Goal: Transaction & Acquisition: Book appointment/travel/reservation

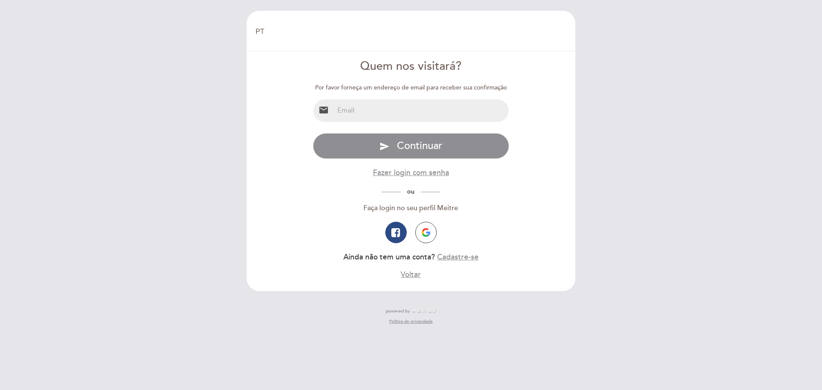
select select "pt"
click at [377, 114] on input "email" at bounding box center [421, 110] width 175 height 23
type input "[EMAIL_ADDRESS][DOMAIN_NAME]"
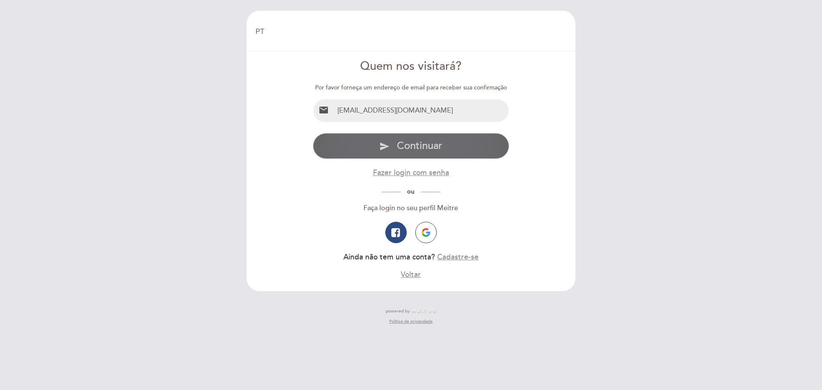
click at [399, 151] on span "Continuar" at bounding box center [419, 146] width 45 height 12
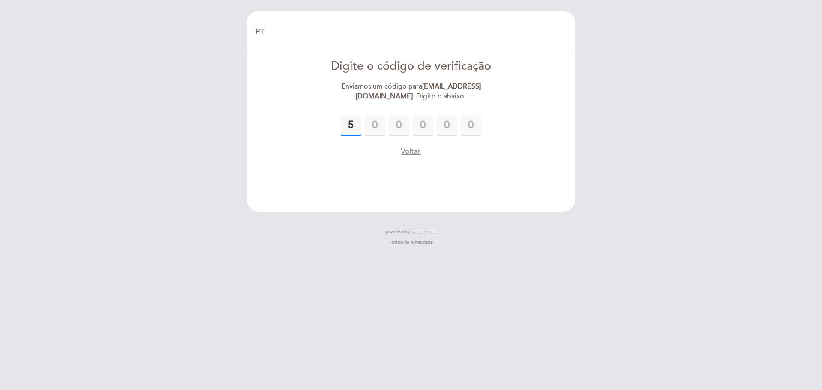
type input "5"
type input "6"
type input "7"
type input "8"
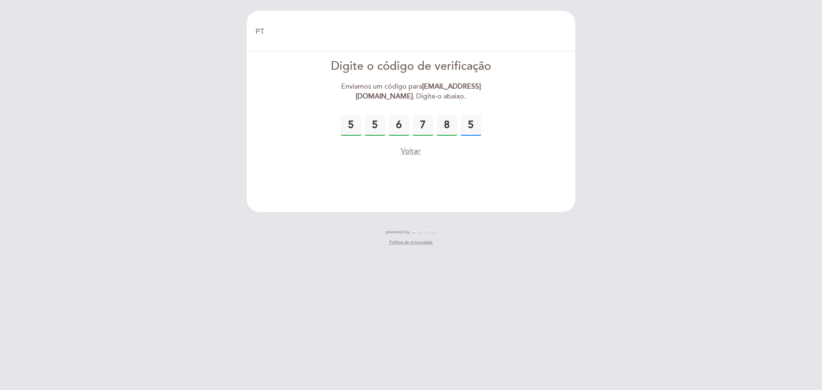
type input "5"
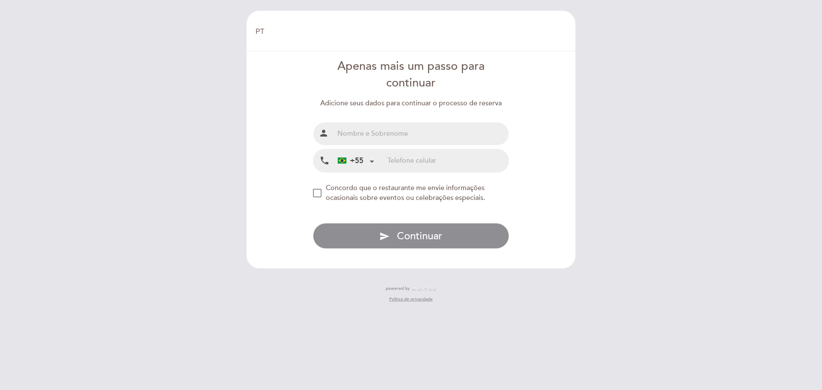
click at [362, 136] on input "text" at bounding box center [421, 134] width 175 height 23
type input "[PERSON_NAME]"
click at [370, 162] on div at bounding box center [372, 161] width 6 height 6
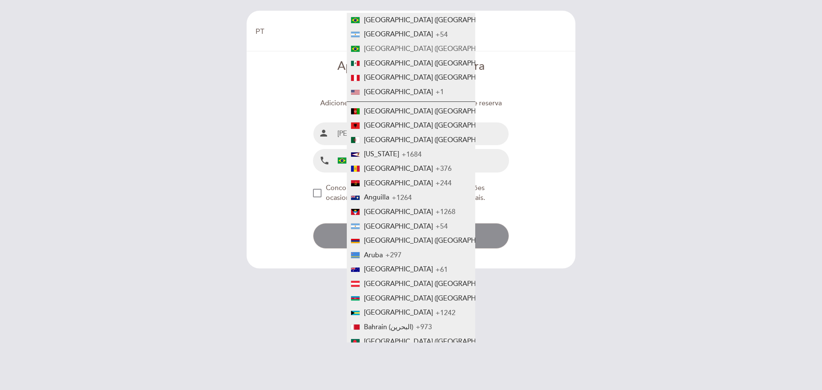
click at [361, 50] on li "[GEOGRAPHIC_DATA] ([GEOGRAPHIC_DATA]) +55" at bounding box center [411, 49] width 129 height 15
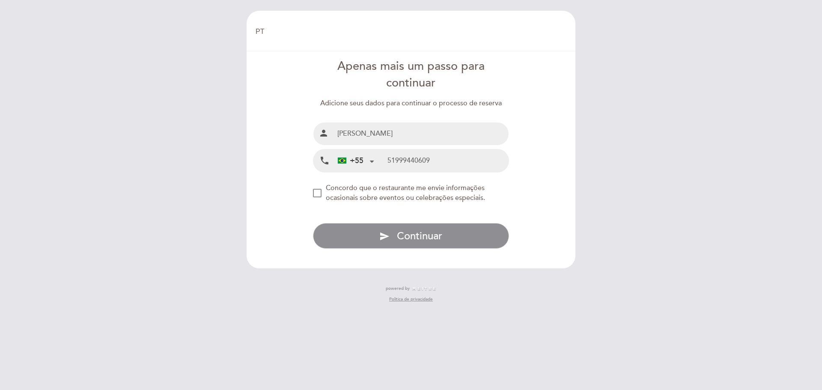
type input "51999440609"
click at [315, 194] on div "NEW_MODAL_AGREE_RESTAURANT_SEND_OCCASIONAL_INFO" at bounding box center [317, 193] width 9 height 9
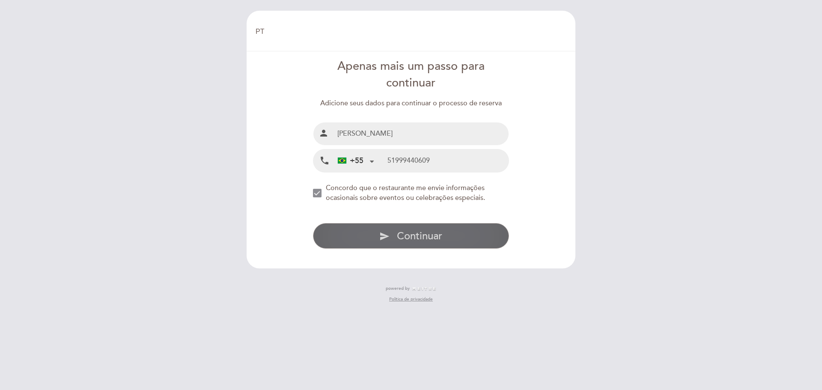
click at [411, 235] on span "Continuar" at bounding box center [419, 236] width 45 height 12
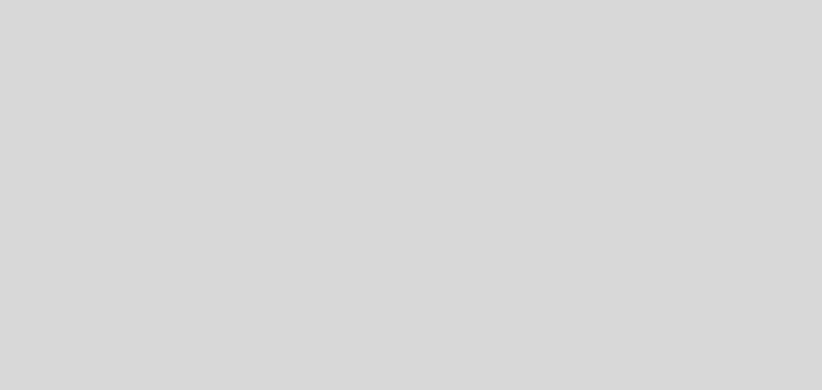
select select "pt"
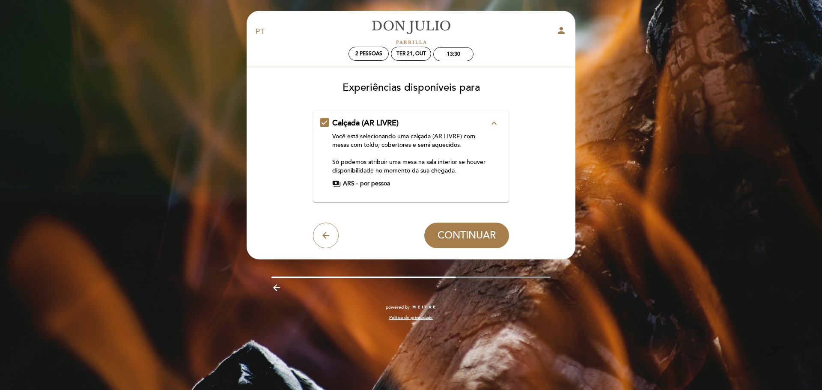
click at [335, 184] on span "payments" at bounding box center [336, 183] width 9 height 9
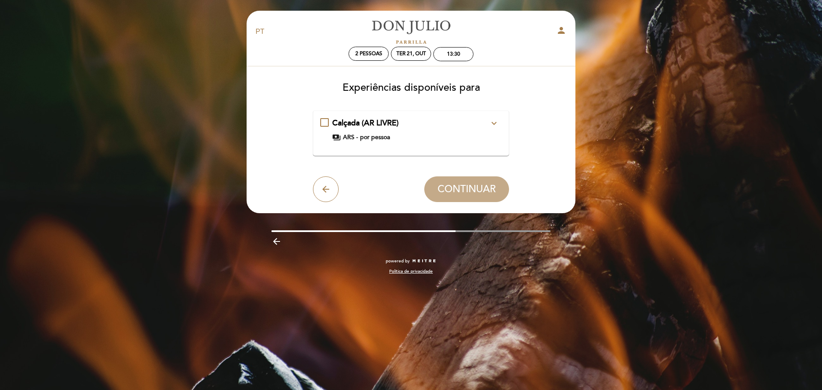
click at [495, 125] on icon "expand_more" at bounding box center [494, 123] width 10 height 10
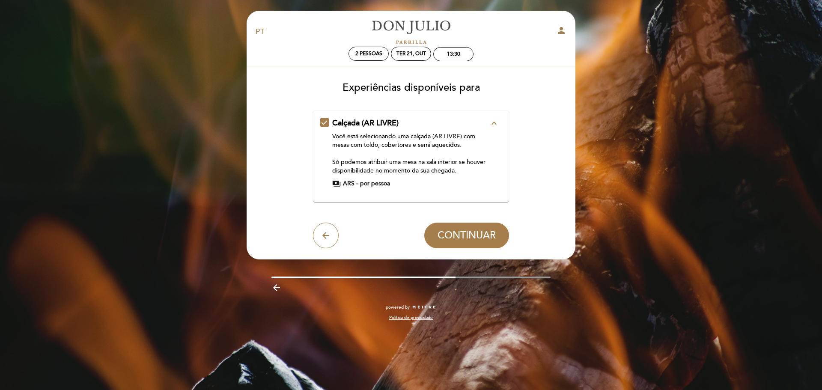
click at [495, 125] on icon "expand_less" at bounding box center [494, 123] width 10 height 10
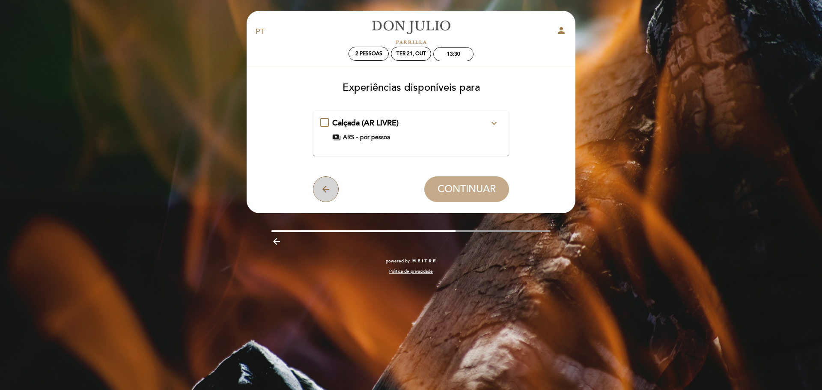
click at [328, 190] on icon "arrow_back" at bounding box center [326, 189] width 10 height 10
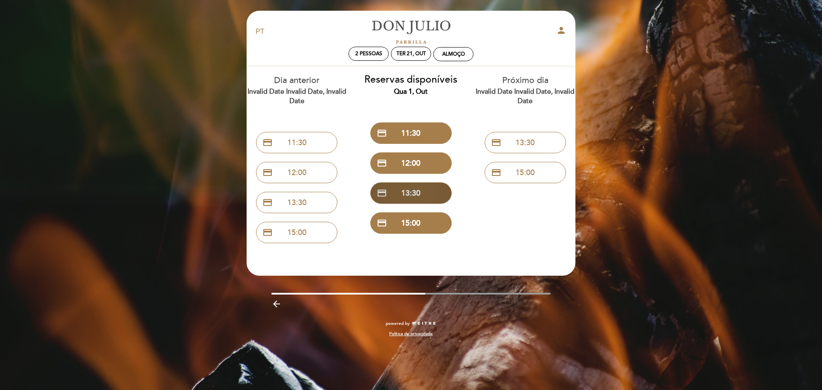
click at [412, 192] on button "credit_card 13:30" at bounding box center [411, 192] width 81 height 21
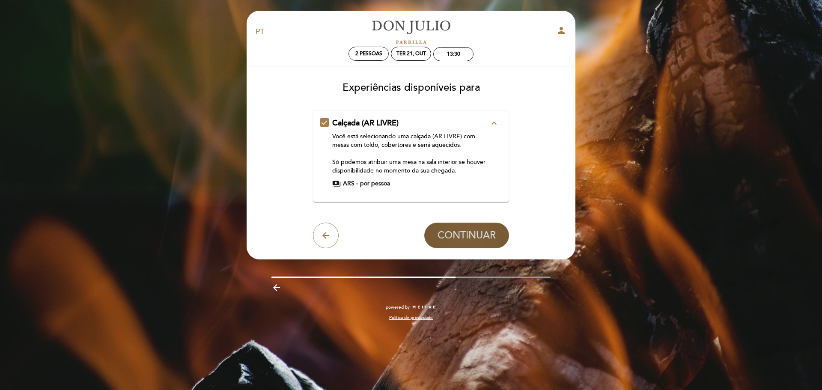
click at [458, 230] on span "CONTINUAR" at bounding box center [467, 236] width 58 height 12
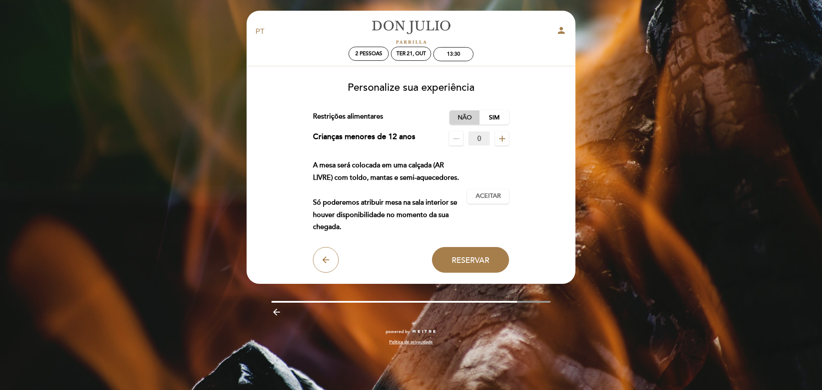
click at [467, 119] on label "Não" at bounding box center [465, 118] width 30 height 14
click at [482, 198] on span "Aceitar" at bounding box center [488, 196] width 25 height 9
click at [474, 255] on span "Reservar" at bounding box center [471, 259] width 38 height 9
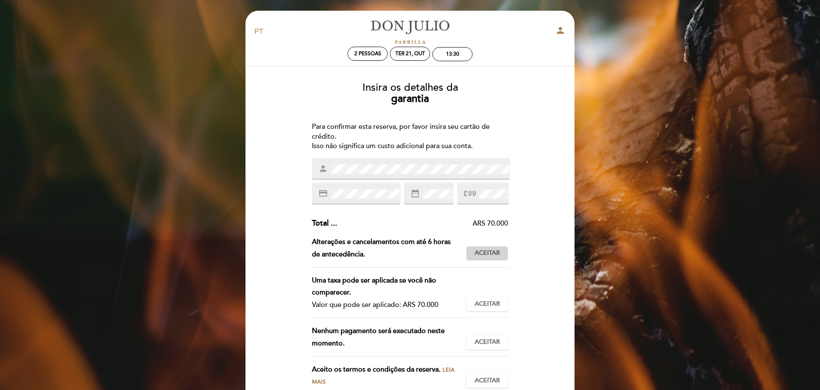
click at [477, 251] on span "Aceitar" at bounding box center [487, 253] width 25 height 9
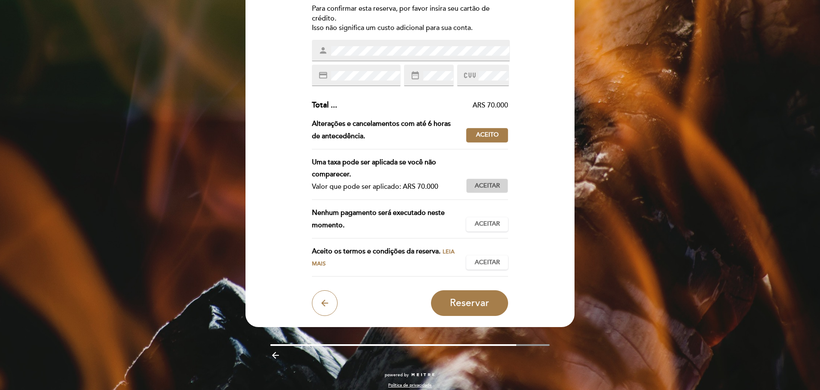
scroll to position [126, 0]
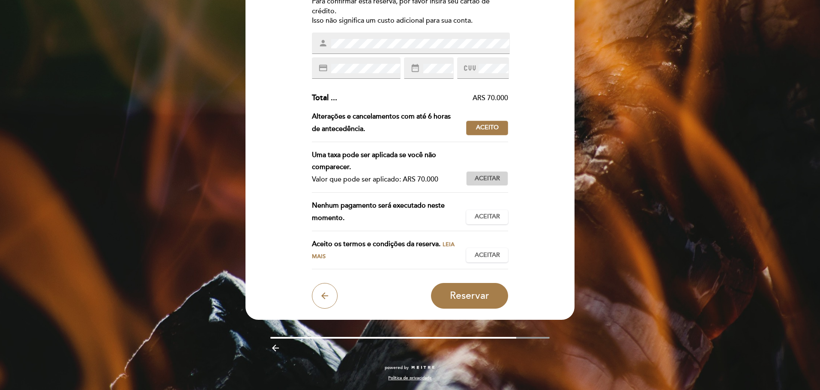
click at [490, 179] on span "Aceitar" at bounding box center [487, 178] width 25 height 9
click at [486, 215] on span "Aceitar" at bounding box center [487, 216] width 25 height 9
click at [480, 251] on span "Aceitar" at bounding box center [487, 255] width 25 height 9
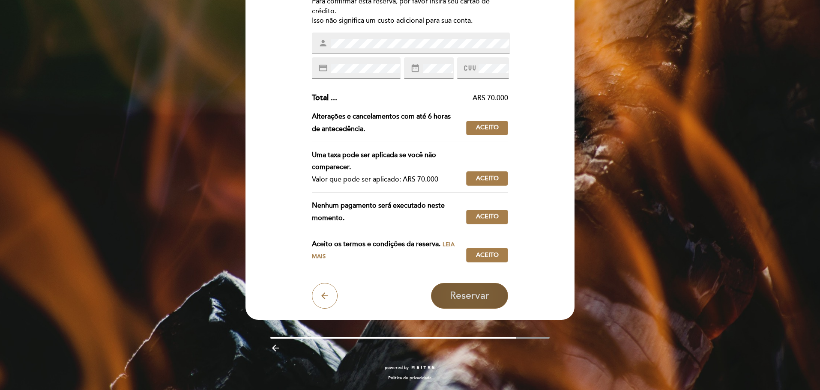
click at [478, 294] on span "Reservar" at bounding box center [469, 296] width 39 height 12
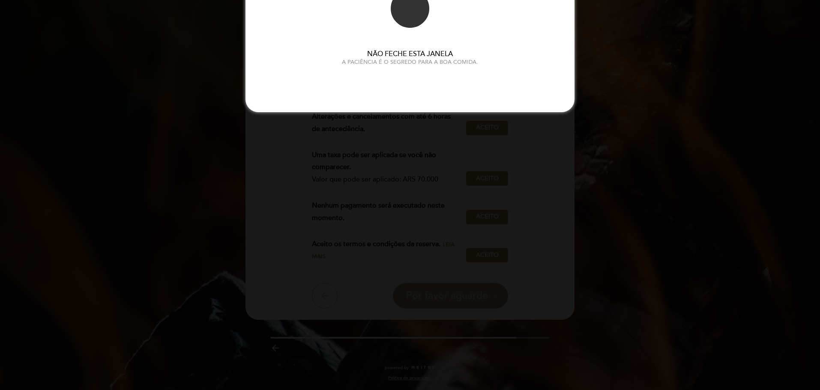
scroll to position [0, 0]
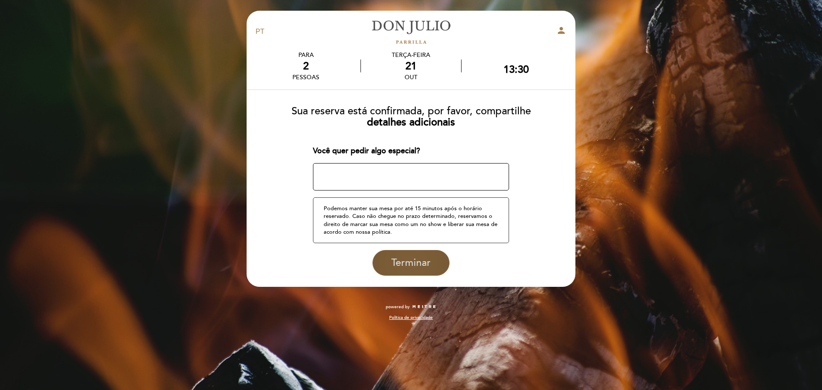
click at [406, 265] on span "Terminar" at bounding box center [411, 263] width 39 height 12
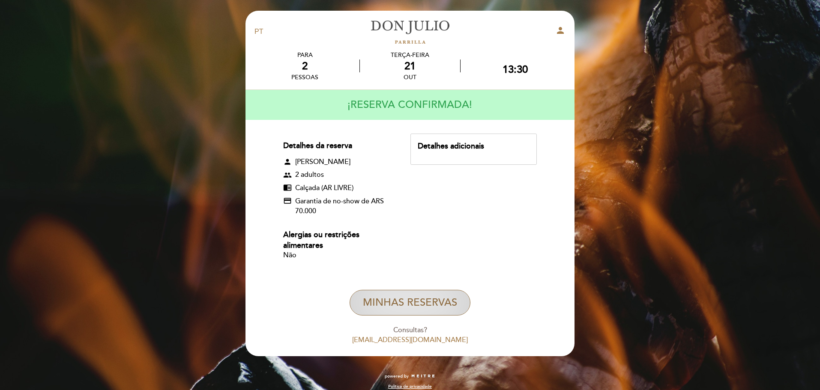
click at [405, 298] on button "MINHAS RESERVAS" at bounding box center [410, 303] width 121 height 26
select select "pt"
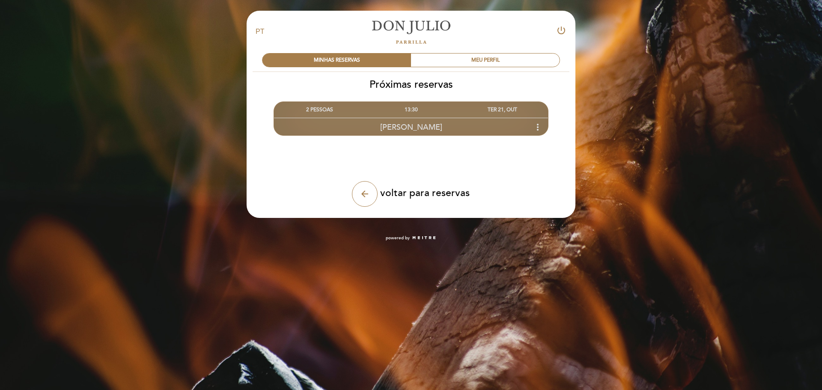
click at [537, 131] on icon "more_vert" at bounding box center [538, 127] width 10 height 10
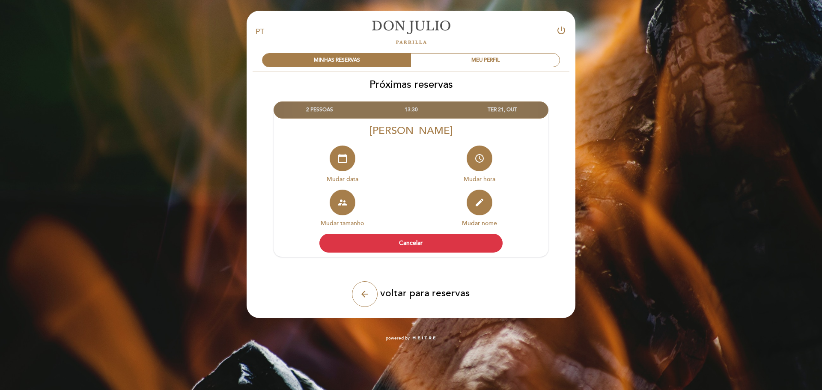
click at [537, 132] on div "[PERSON_NAME]" at bounding box center [411, 131] width 275 height 12
click at [568, 173] on div "2 PESSOAS 13:30 TER 21, OUT Edgar Lang calendar_today Mudar data" at bounding box center [411, 174] width 330 height 166
click at [511, 57] on div "MEU PERFIL" at bounding box center [485, 60] width 149 height 13
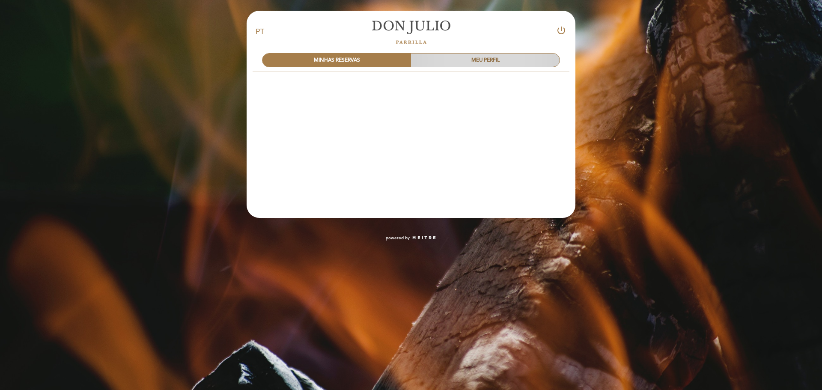
click at [511, 57] on div "MEU PERFIL" at bounding box center [485, 60] width 149 height 13
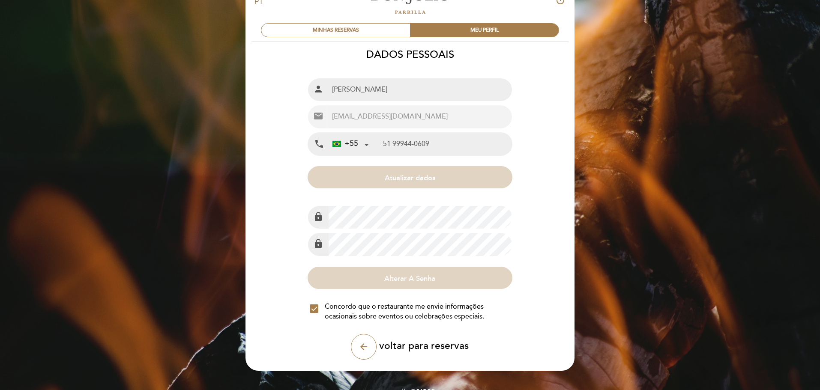
scroll to position [43, 0]
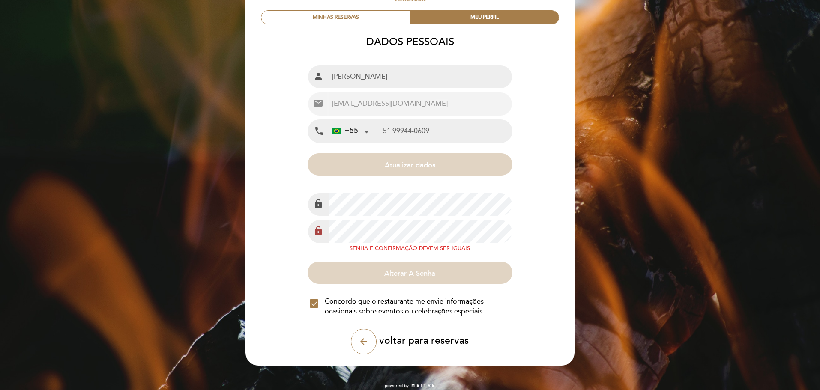
click at [316, 211] on div "lock" at bounding box center [410, 205] width 204 height 24
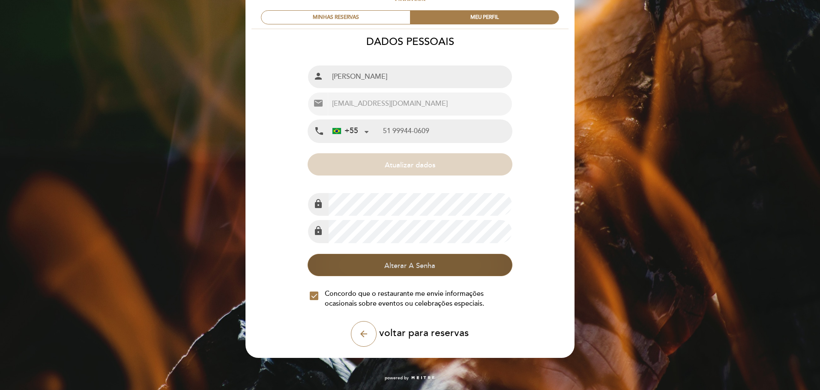
click at [389, 266] on button "Alterar A Senha" at bounding box center [410, 265] width 204 height 22
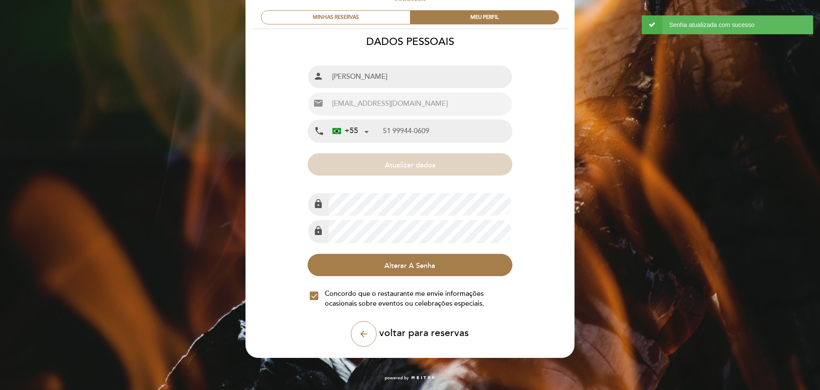
click at [401, 333] on span "voltar para reservas" at bounding box center [424, 334] width 90 height 12
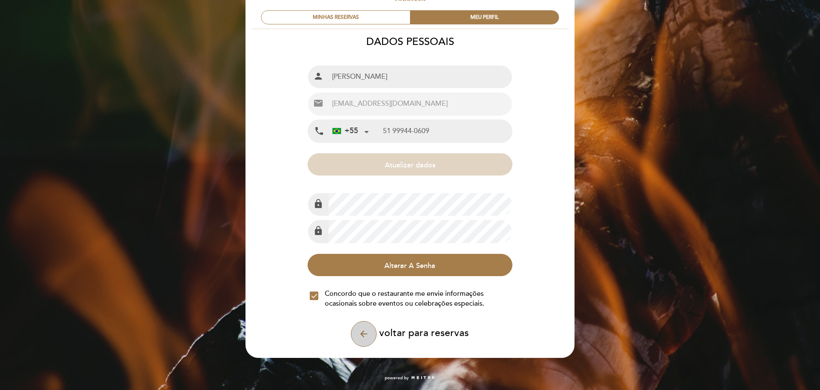
click at [363, 333] on icon "arrow_back" at bounding box center [364, 334] width 10 height 10
select select "pt"
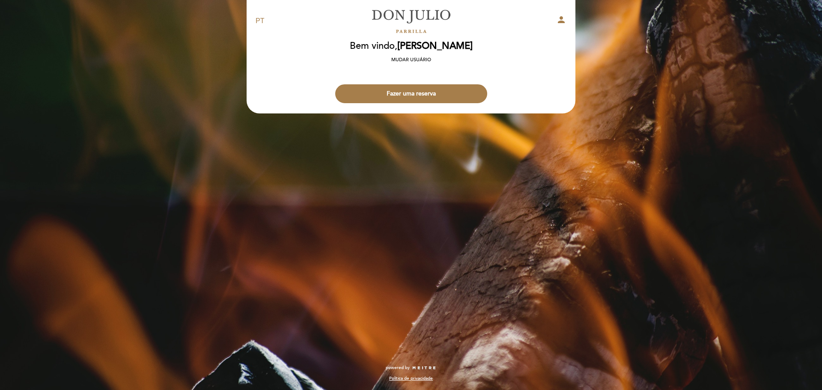
click at [517, 148] on div "EN ES PT Don Julio person Bem vindo Bem vindo, Edgar Lang Mudar usuário Fazer u…" at bounding box center [411, 80] width 342 height 161
click at [216, 68] on div "EN ES PT Don Julio person Bem vindo Bem vindo, Edgar Lang Mudar usuário Fazer u…" at bounding box center [411, 195] width 822 height 390
click at [304, 177] on div "EN ES PT Don Julio person Bem vindo Bem vindo, Edgar Lang Mudar usuário Fazer u…" at bounding box center [411, 195] width 822 height 390
click at [390, 179] on div "EN ES PT Don Julio person Bem vindo Bem vindo, Edgar Lang Mudar usuário Fazer u…" at bounding box center [411, 195] width 822 height 390
